Goal: Task Accomplishment & Management: Use online tool/utility

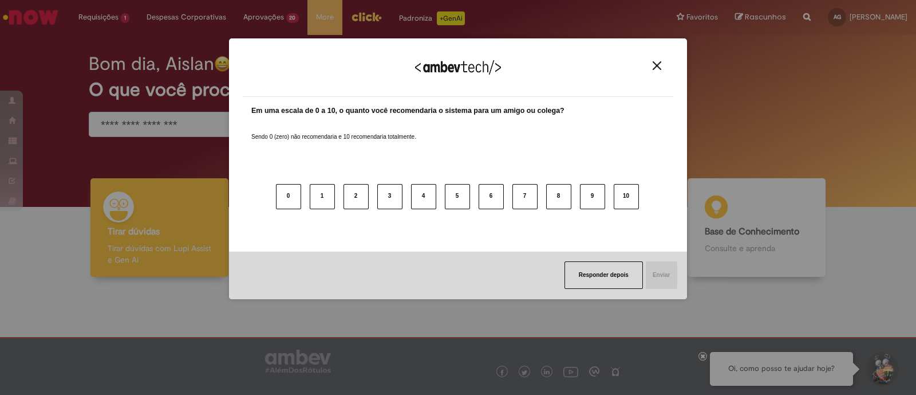
click at [653, 68] on img "Close" at bounding box center [657, 65] width 9 height 9
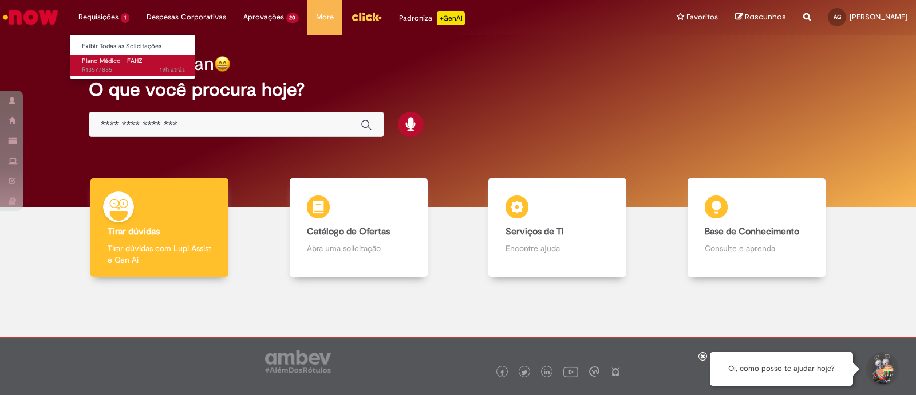
click at [107, 58] on span "Plano Médico - FAHZ" at bounding box center [112, 61] width 61 height 9
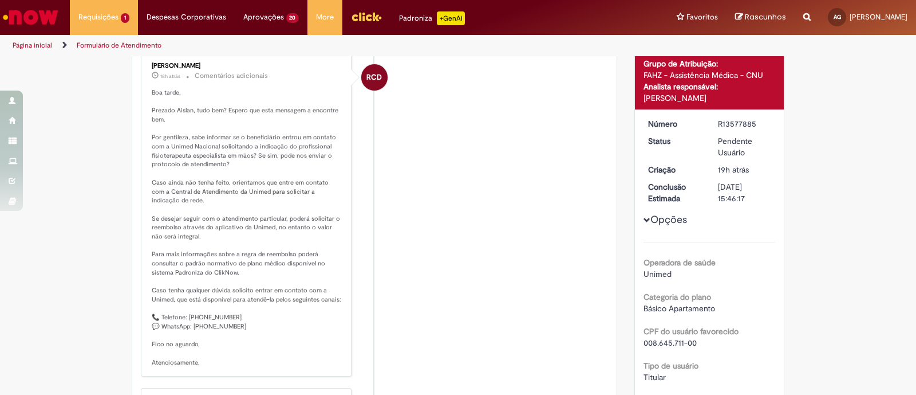
scroll to position [160, 0]
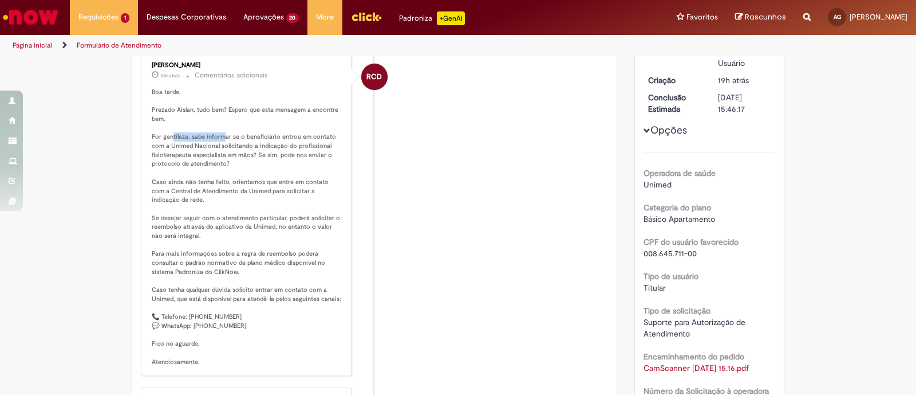
drag, startPoint x: 167, startPoint y: 135, endPoint x: 217, endPoint y: 135, distance: 50.4
click at [217, 135] on p "Boa tarde, Prezado Aislan, tudo bem? Espero que esta mensagem a encontre bem. P…" at bounding box center [247, 227] width 191 height 279
click at [246, 135] on p "Boa tarde, Prezado Aislan, tudo bem? Espero que esta mensagem a encontre bem. P…" at bounding box center [247, 227] width 191 height 279
drag, startPoint x: 206, startPoint y: 145, endPoint x: 235, endPoint y: 145, distance: 29.2
click at [232, 145] on p "Boa tarde, Prezado Aislan, tudo bem? Espero que esta mensagem a encontre bem. P…" at bounding box center [247, 227] width 191 height 279
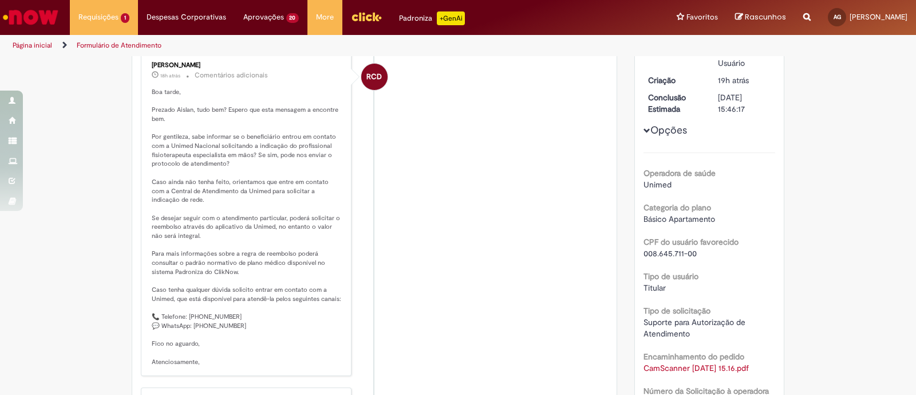
click at [258, 145] on p "Boa tarde, Prezado Aislan, tudo bem? Espero que esta mensagem a encontre bem. P…" at bounding box center [247, 227] width 191 height 279
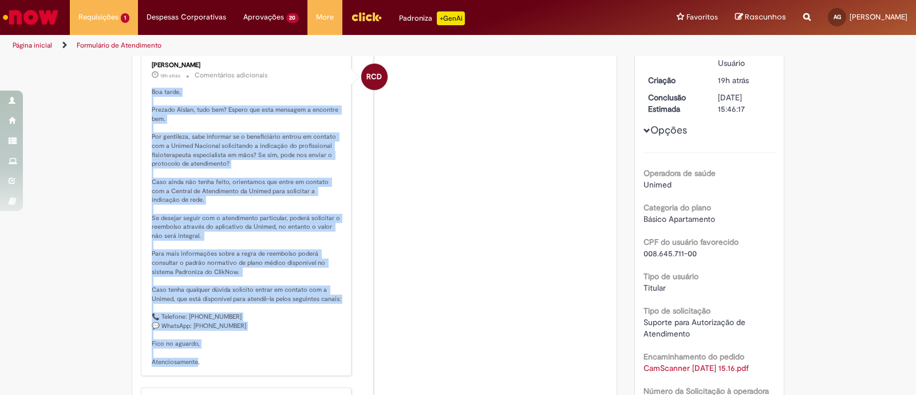
drag, startPoint x: 146, startPoint y: 93, endPoint x: 246, endPoint y: 362, distance: 287.0
click at [246, 362] on p "Boa tarde, Prezado Aislan, tudo bem? Espero que esta mensagem a encontre bem. P…" at bounding box center [247, 227] width 191 height 279
copy p "Boa tarde, Prezado Aislan, tudo bem? Espero que esta mensagem a encontre bem. P…"
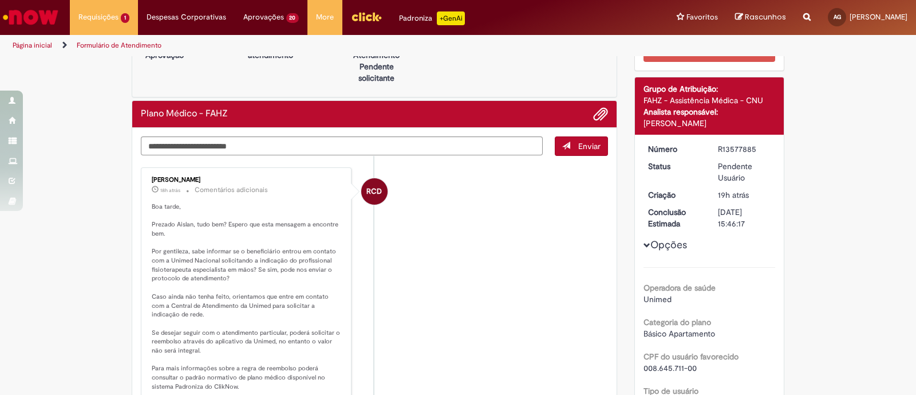
scroll to position [0, 0]
